Goal: Information Seeking & Learning: Learn about a topic

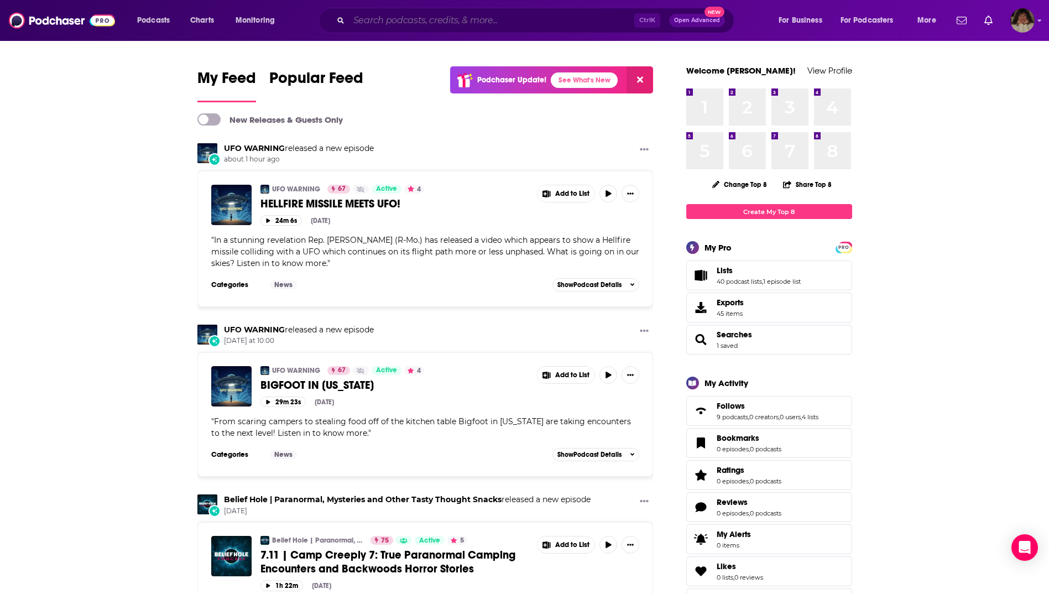
click at [416, 23] on input "Search podcasts, credits, & more..." at bounding box center [491, 21] width 285 height 18
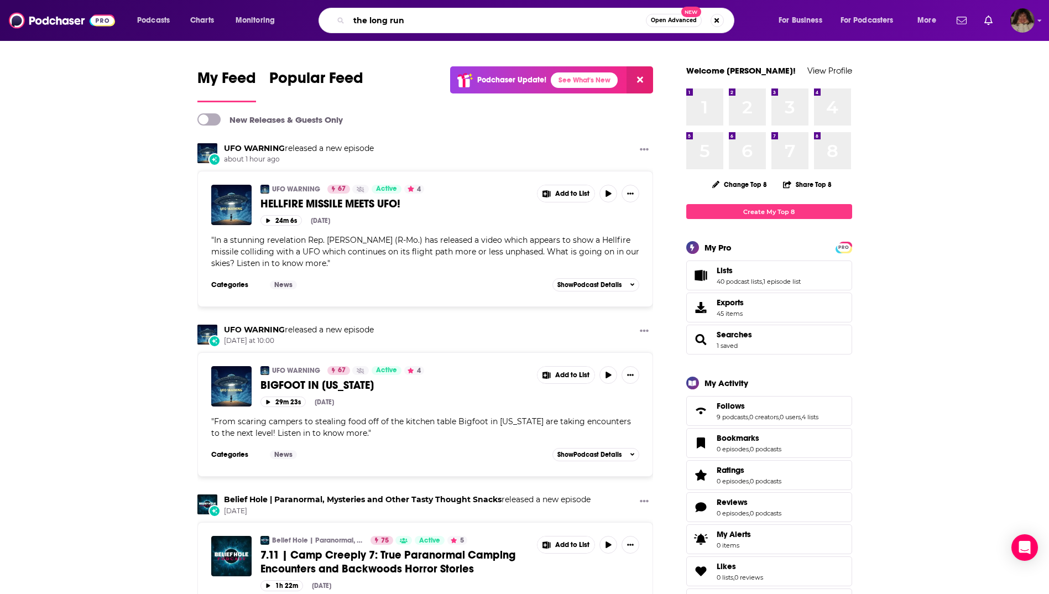
type input "the long run"
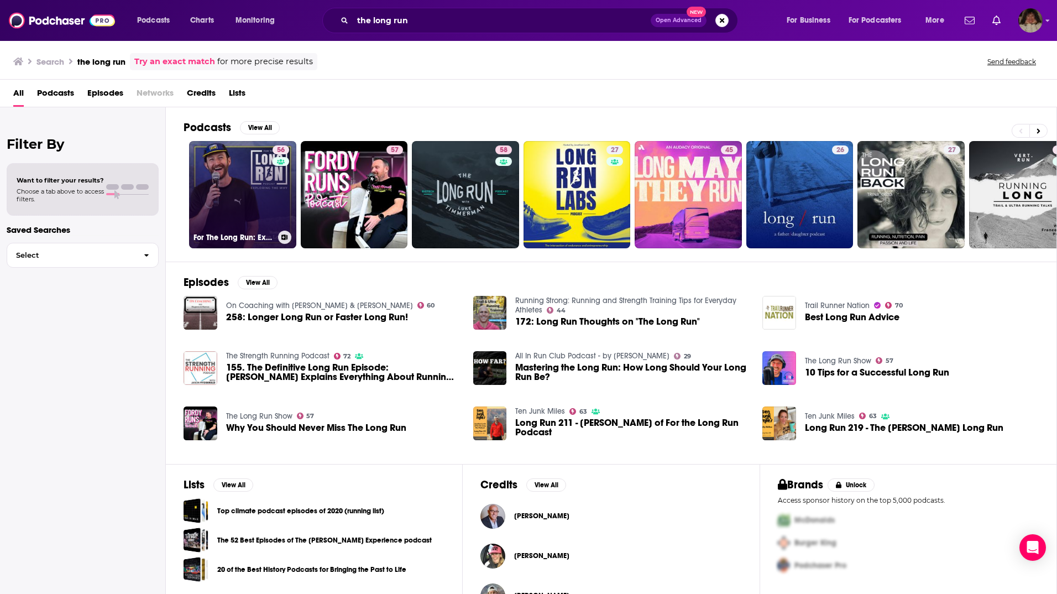
click at [230, 181] on link "56 For The Long Run: Exploring the Why Behind Running" at bounding box center [242, 194] width 107 height 107
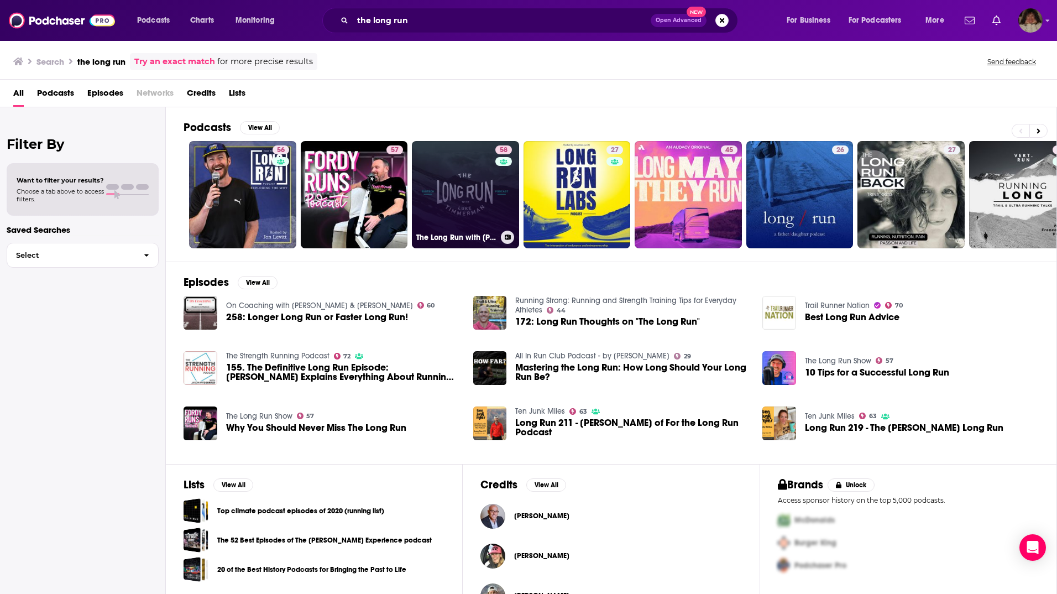
click at [459, 197] on link "58 The Long Run with [PERSON_NAME]" at bounding box center [465, 194] width 107 height 107
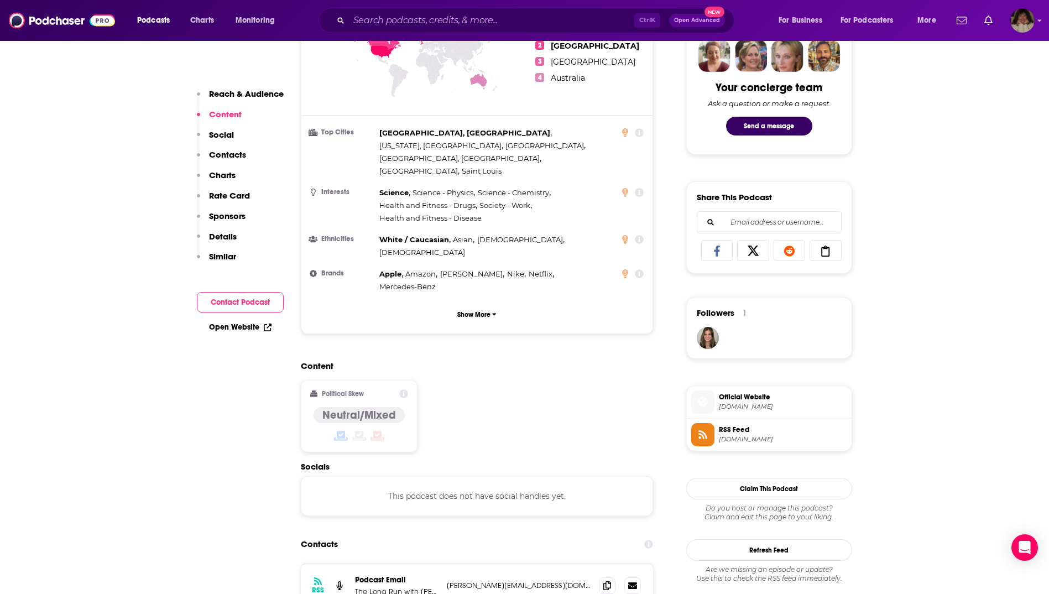
scroll to position [663, 0]
